Goal: Check status: Check status

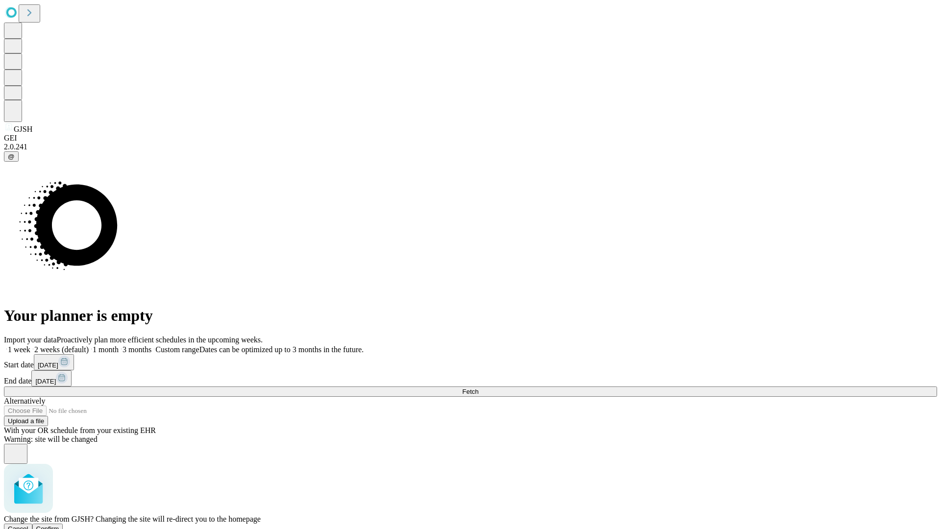
click at [59, 525] on span "Confirm" at bounding box center [47, 528] width 23 height 7
click at [30, 346] on label "1 week" at bounding box center [17, 350] width 26 height 8
click at [478, 388] on span "Fetch" at bounding box center [470, 391] width 16 height 7
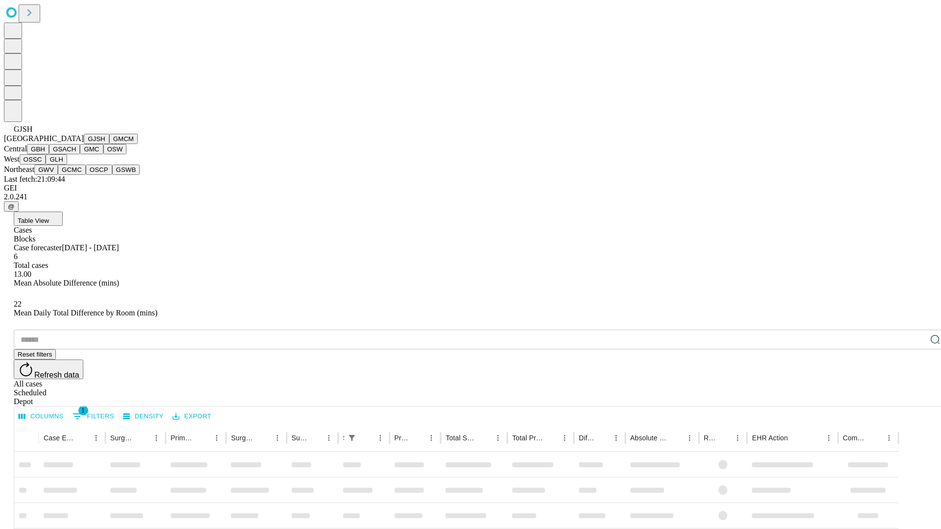
click at [109, 144] on button "GMCM" at bounding box center [123, 139] width 28 height 10
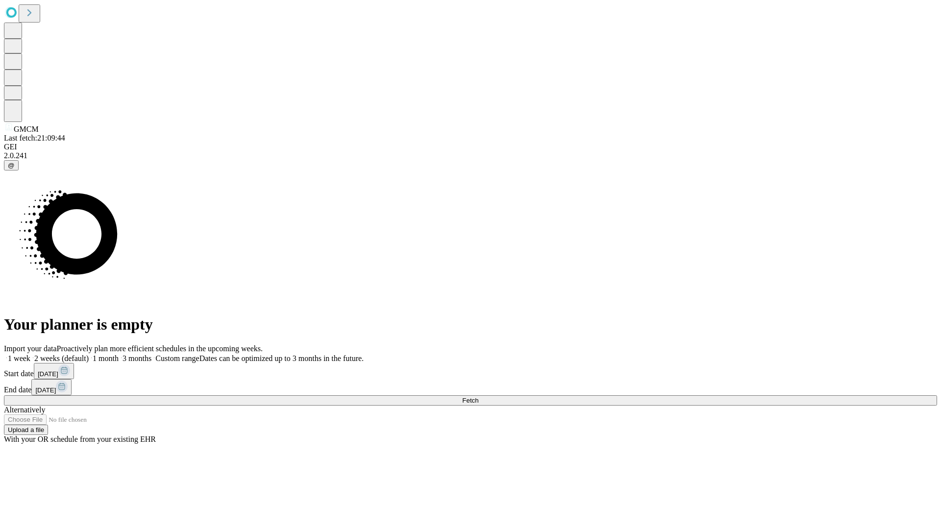
click at [30, 354] on label "1 week" at bounding box center [17, 358] width 26 height 8
click at [478, 397] on span "Fetch" at bounding box center [470, 400] width 16 height 7
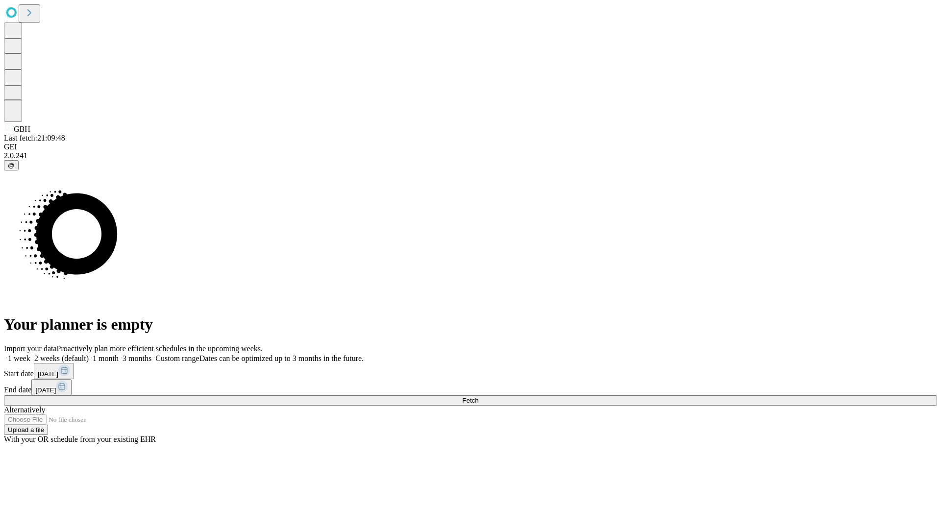
click at [478, 397] on span "Fetch" at bounding box center [470, 400] width 16 height 7
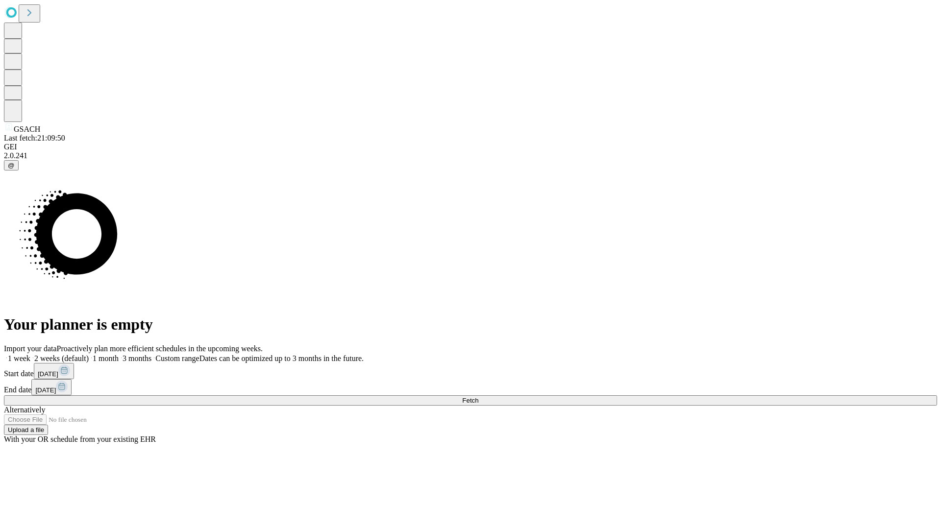
click at [30, 354] on label "1 week" at bounding box center [17, 358] width 26 height 8
click at [478, 397] on span "Fetch" at bounding box center [470, 400] width 16 height 7
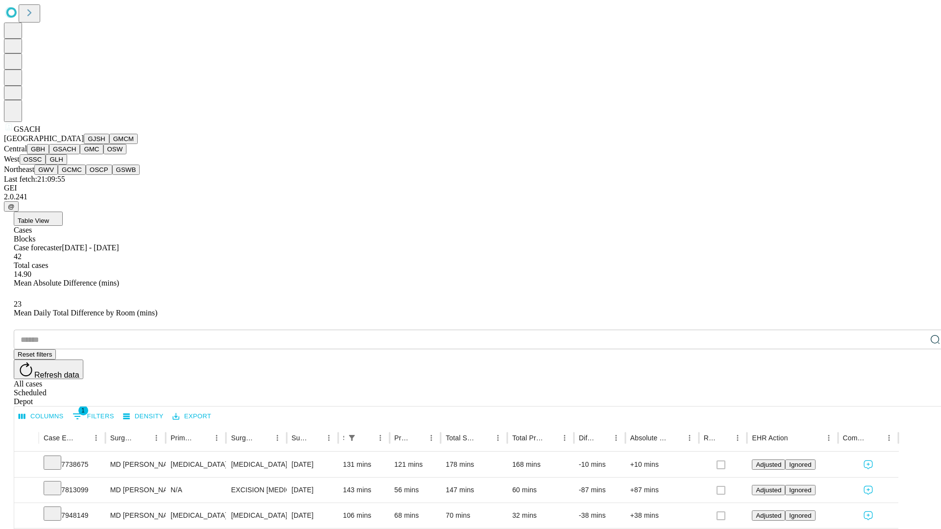
click at [80, 154] on button "GMC" at bounding box center [91, 149] width 23 height 10
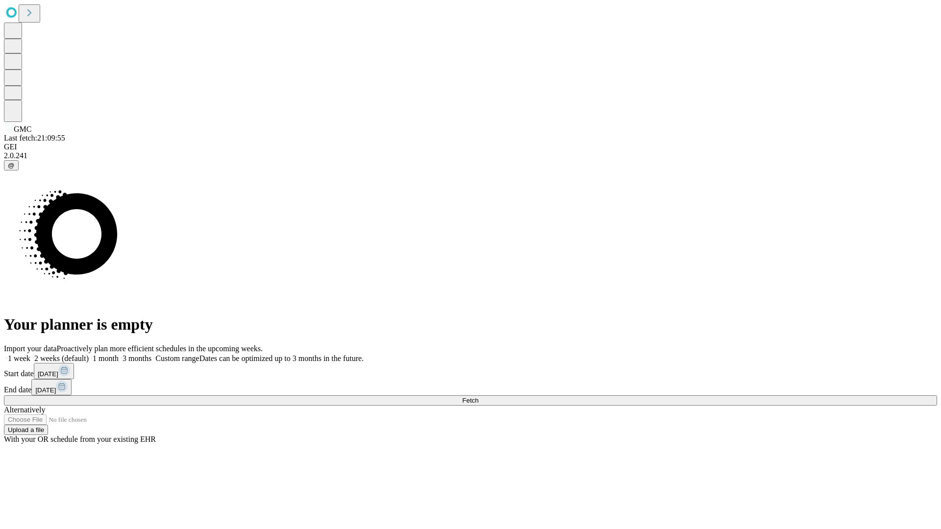
click at [30, 354] on label "1 week" at bounding box center [17, 358] width 26 height 8
click at [478, 397] on span "Fetch" at bounding box center [470, 400] width 16 height 7
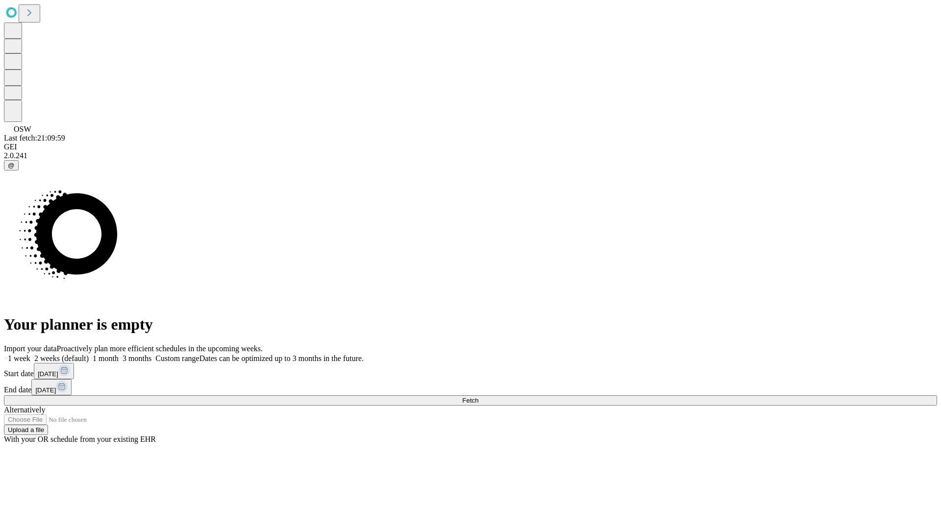
click at [30, 354] on label "1 week" at bounding box center [17, 358] width 26 height 8
click at [478, 397] on span "Fetch" at bounding box center [470, 400] width 16 height 7
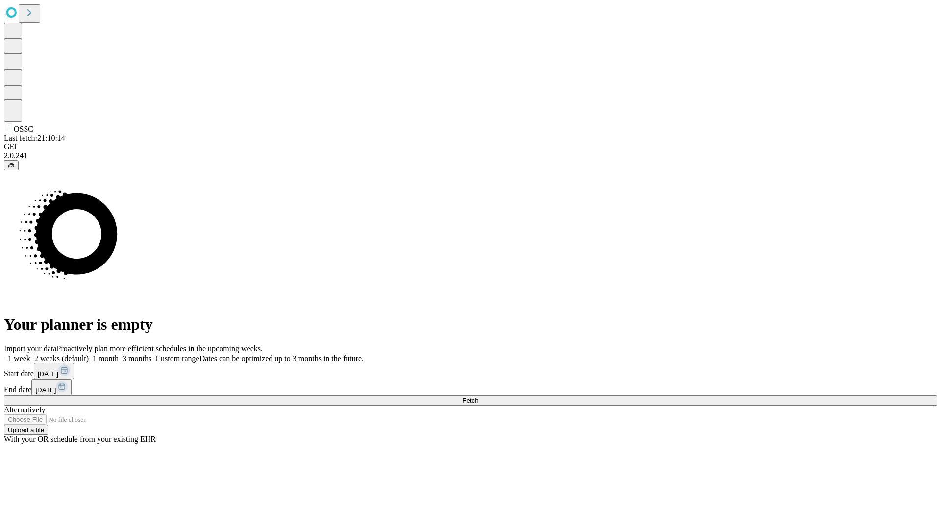
click at [30, 354] on label "1 week" at bounding box center [17, 358] width 26 height 8
click at [478, 397] on span "Fetch" at bounding box center [470, 400] width 16 height 7
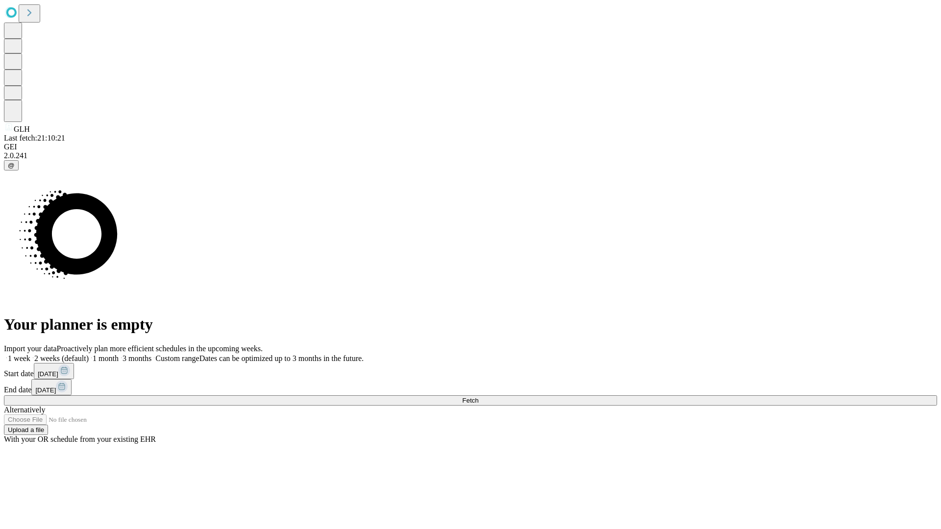
click at [30, 354] on label "1 week" at bounding box center [17, 358] width 26 height 8
click at [478, 397] on span "Fetch" at bounding box center [470, 400] width 16 height 7
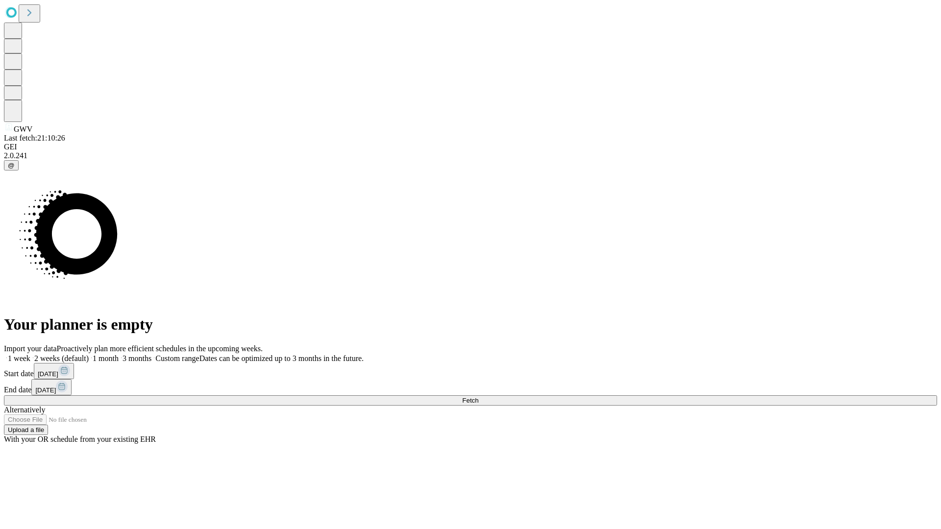
click at [30, 354] on label "1 week" at bounding box center [17, 358] width 26 height 8
click at [478, 397] on span "Fetch" at bounding box center [470, 400] width 16 height 7
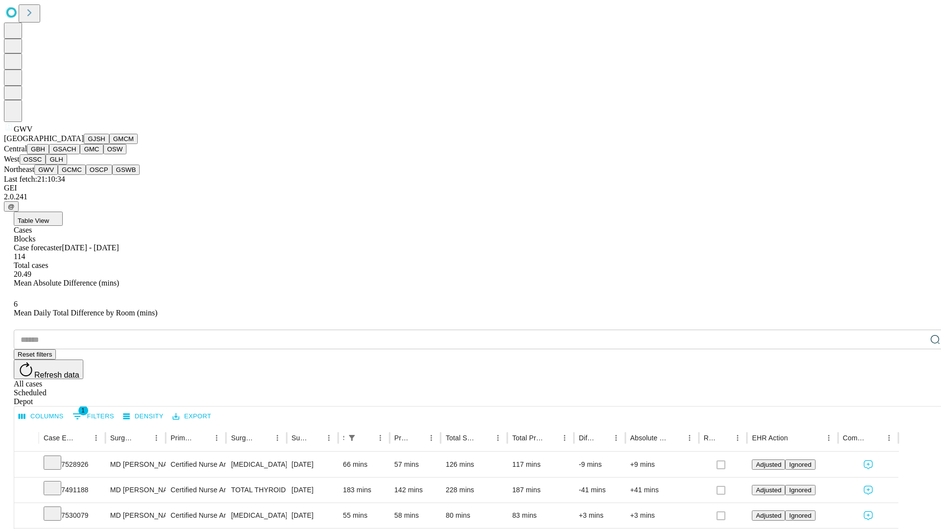
click at [76, 175] on button "GCMC" at bounding box center [72, 170] width 28 height 10
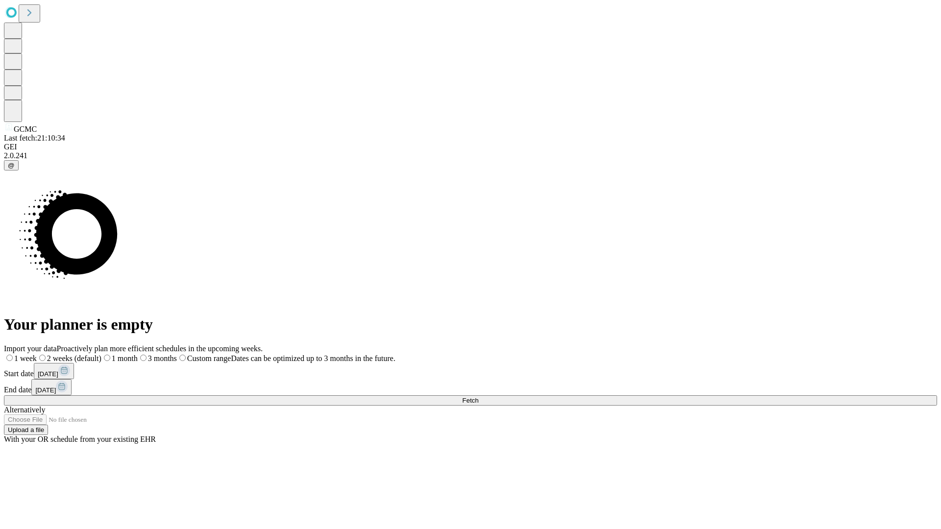
click at [37, 354] on label "1 week" at bounding box center [20, 358] width 33 height 8
click at [478, 397] on span "Fetch" at bounding box center [470, 400] width 16 height 7
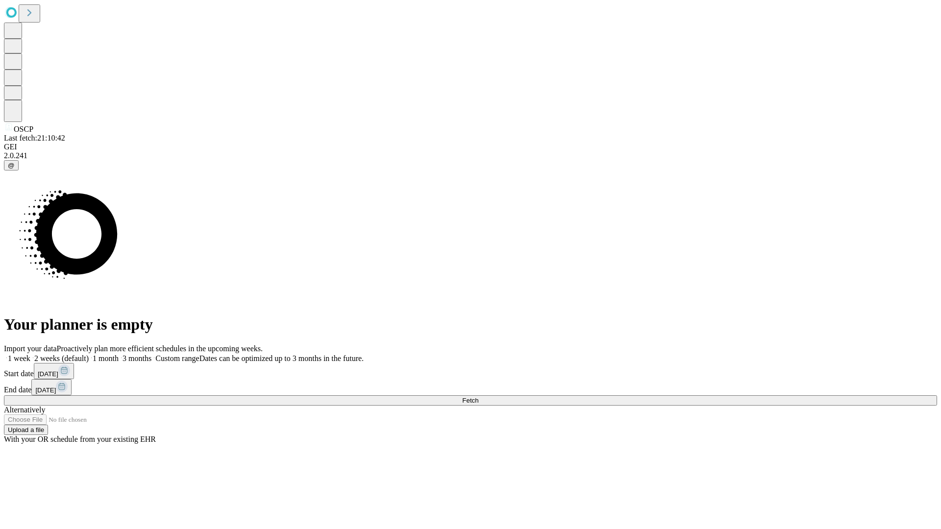
click at [30, 354] on label "1 week" at bounding box center [17, 358] width 26 height 8
click at [478, 397] on span "Fetch" at bounding box center [470, 400] width 16 height 7
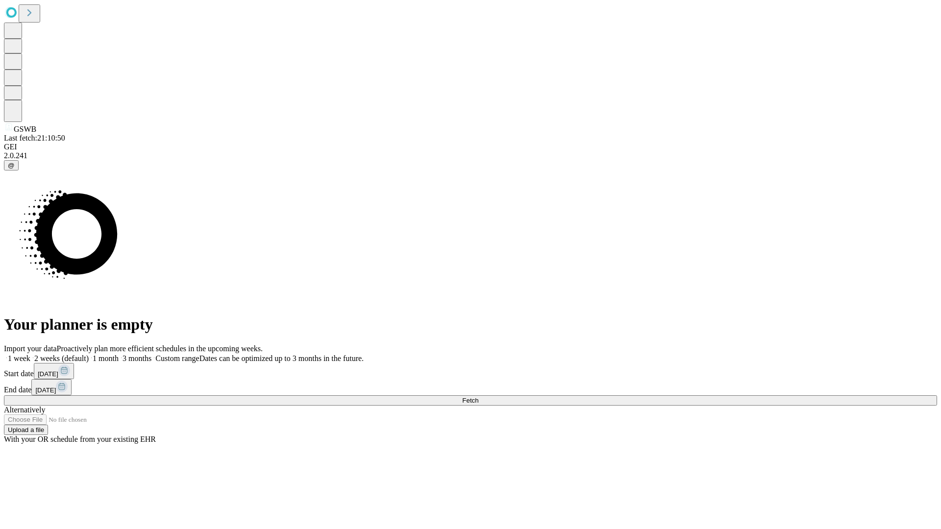
click at [30, 354] on label "1 week" at bounding box center [17, 358] width 26 height 8
click at [478, 397] on span "Fetch" at bounding box center [470, 400] width 16 height 7
